Goal: Task Accomplishment & Management: Manage account settings

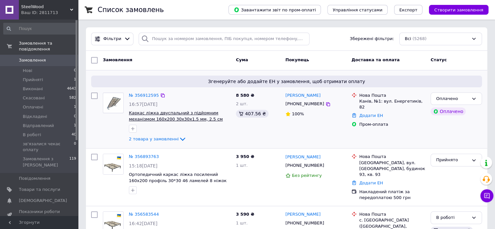
click at [175, 117] on span "Каркас ліжка двуспальний з підйомним механізмом 160х200 30х30х1.5 мм, 2.5 см" at bounding box center [176, 115] width 94 height 11
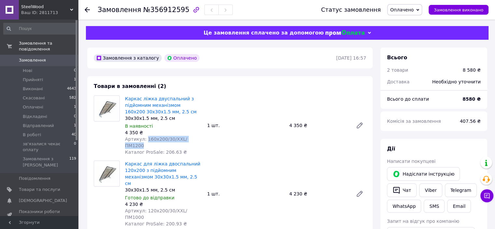
drag, startPoint x: 144, startPoint y: 140, endPoint x: 196, endPoint y: 142, distance: 51.5
click at [187, 142] on span "Артикул: 160х200/30/XХL/ПМ1200" at bounding box center [156, 142] width 62 height 12
copy span "160х200/30/XХL/ПМ1200"
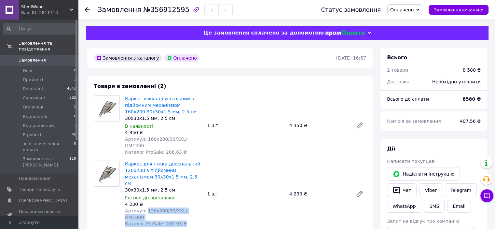
drag, startPoint x: 145, startPoint y: 198, endPoint x: 210, endPoint y: 202, distance: 65.9
click at [210, 202] on div "Каркас для ліжка двоспальний 120х200 з підйомним механізмом 30х30х1.5 мм, 2.5 с…" at bounding box center [245, 193] width 247 height 69
click at [205, 198] on div "Каркас для ліжка двоспальний 120х200 з підйомним механізмом 30х30х1.5 мм, 2.5 с…" at bounding box center [245, 193] width 247 height 69
drag, startPoint x: 145, startPoint y: 196, endPoint x: 198, endPoint y: 198, distance: 53.1
click at [198, 208] on div "Артикул: 120х200/30/ХXL/ПМ1000" at bounding box center [163, 214] width 77 height 13
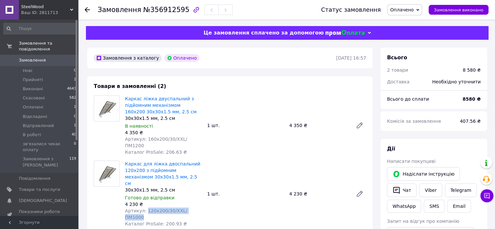
copy span "120х200/30/ХXL/ПМ1000"
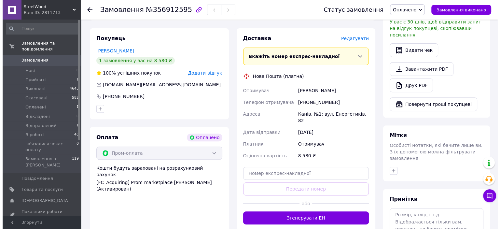
scroll to position [228, 0]
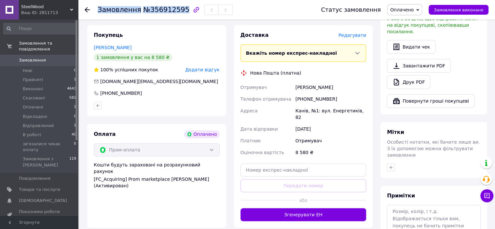
drag, startPoint x: 98, startPoint y: 9, endPoint x: 178, endPoint y: 10, distance: 79.8
click at [178, 10] on h1 "Замовлення №356912595" at bounding box center [144, 10] width 92 height 8
copy h1 "Замовлення №356912595"
drag, startPoint x: 306, startPoint y: 79, endPoint x: 336, endPoint y: 81, distance: 29.4
click at [336, 93] on div "[PHONE_NUMBER]" at bounding box center [330, 99] width 73 height 12
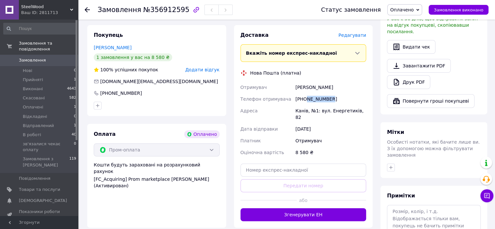
copy div "962452652"
click at [397, 44] on button "Видати чек" at bounding box center [411, 47] width 49 height 14
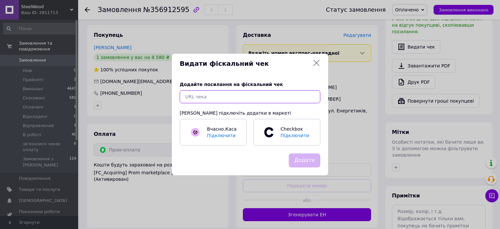
click at [267, 97] on input "text" at bounding box center [250, 96] width 141 height 13
paste input "https://cabinet.tax.gov.ua/cashregs/check?id=4983128980&fn=4001181512&date=2025…"
type input "https://cabinet.tax.gov.ua/cashregs/check?id=4983128980&fn=4001181512&date=2025…"
click at [308, 159] on button "Додати" at bounding box center [305, 160] width 32 height 14
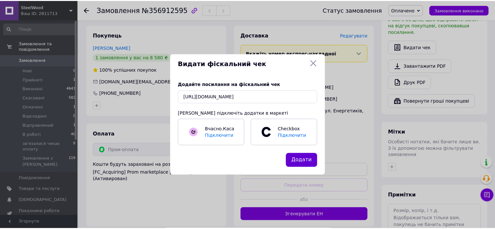
scroll to position [0, 0]
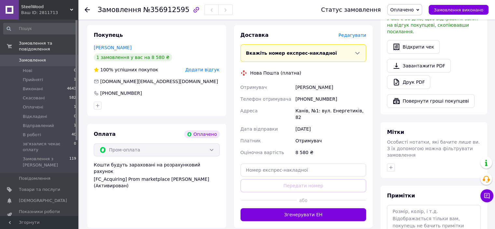
click at [86, 10] on use at bounding box center [87, 9] width 5 height 5
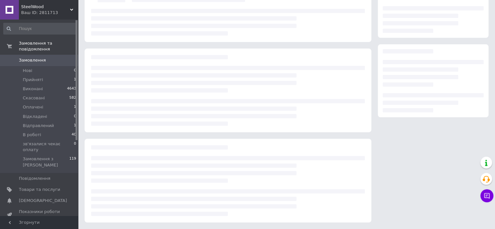
scroll to position [69, 0]
